Goal: Connect with others: Connect with others

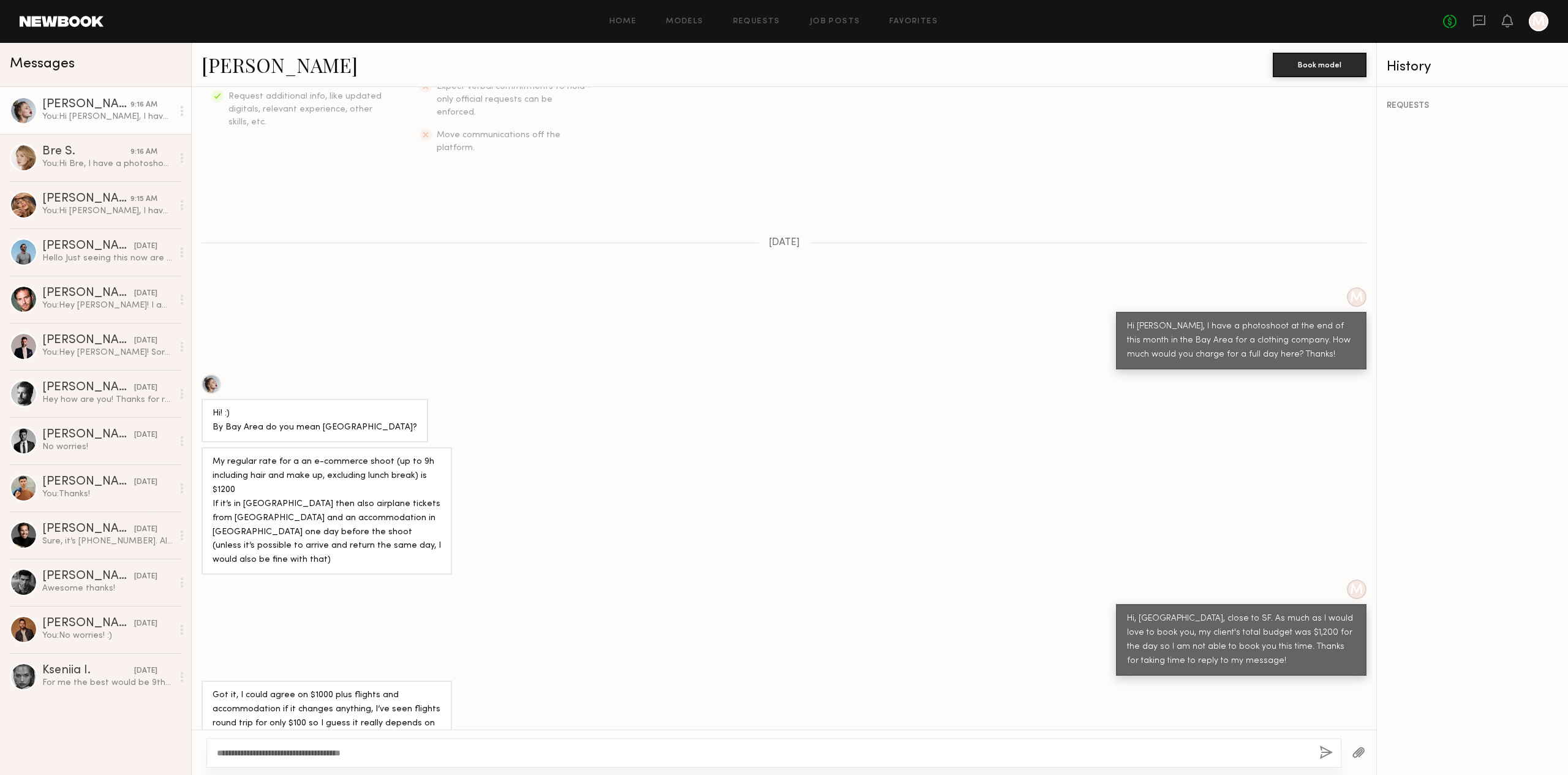
scroll to position [287, 0]
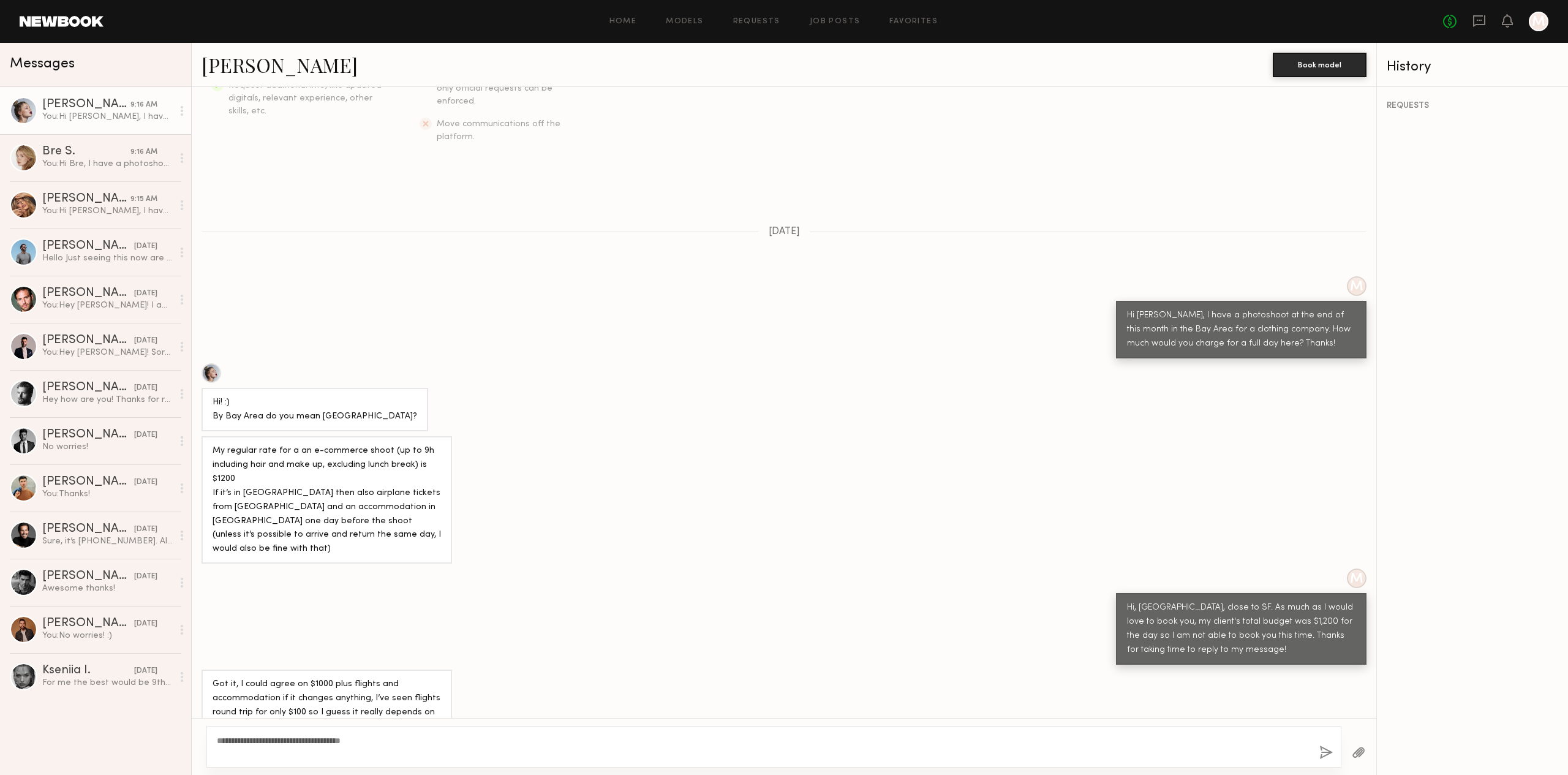
type textarea "**********"
click at [1329, 754] on button "button" at bounding box center [1326, 754] width 13 height 16
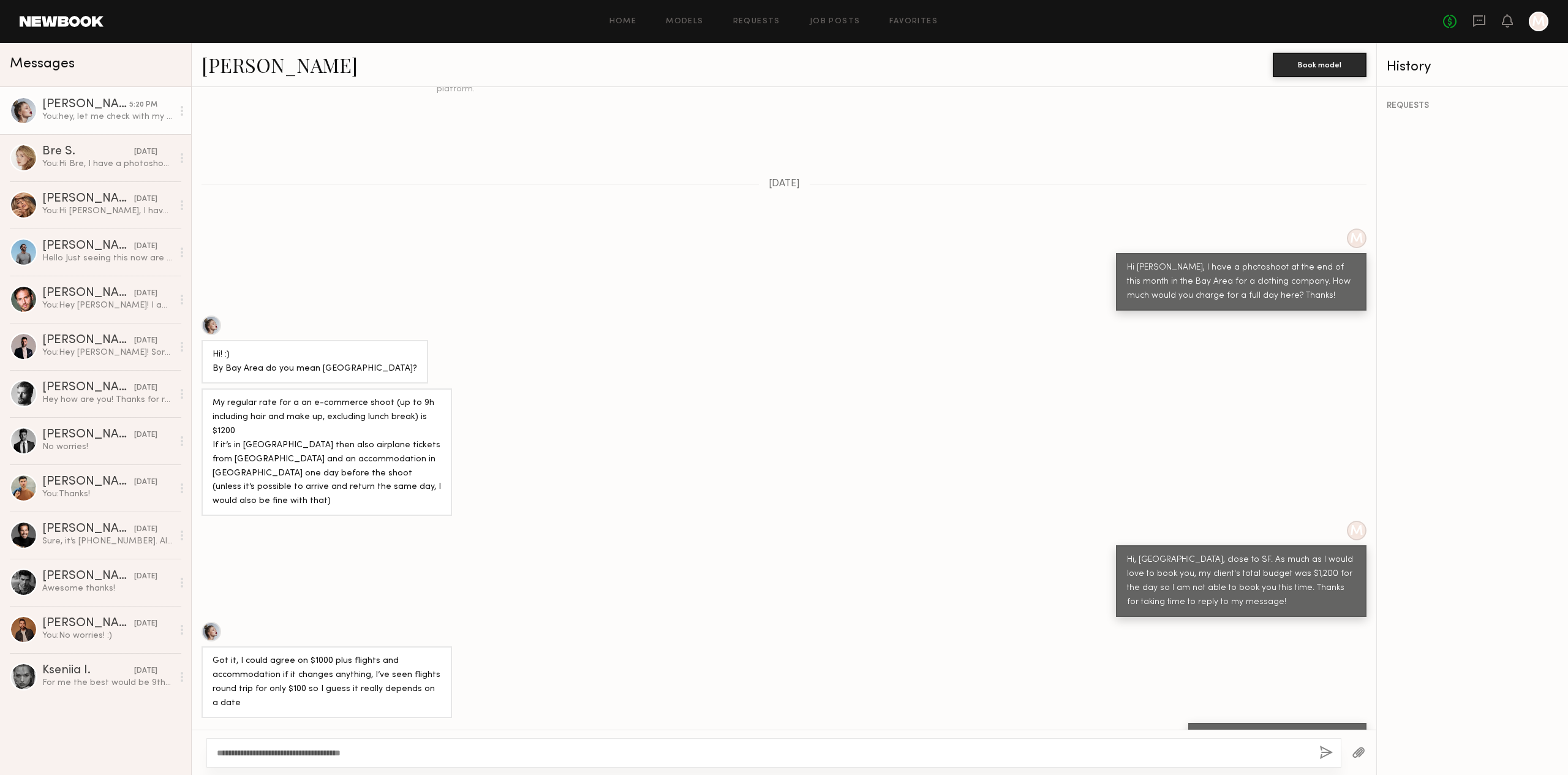
click at [23, 112] on div at bounding box center [23, 110] width 27 height 27
click at [80, 105] on div "Klaudia S." at bounding box center [86, 105] width 87 height 12
click at [243, 62] on link "Klaudia S." at bounding box center [279, 65] width 156 height 27
